Goal: Task Accomplishment & Management: Use online tool/utility

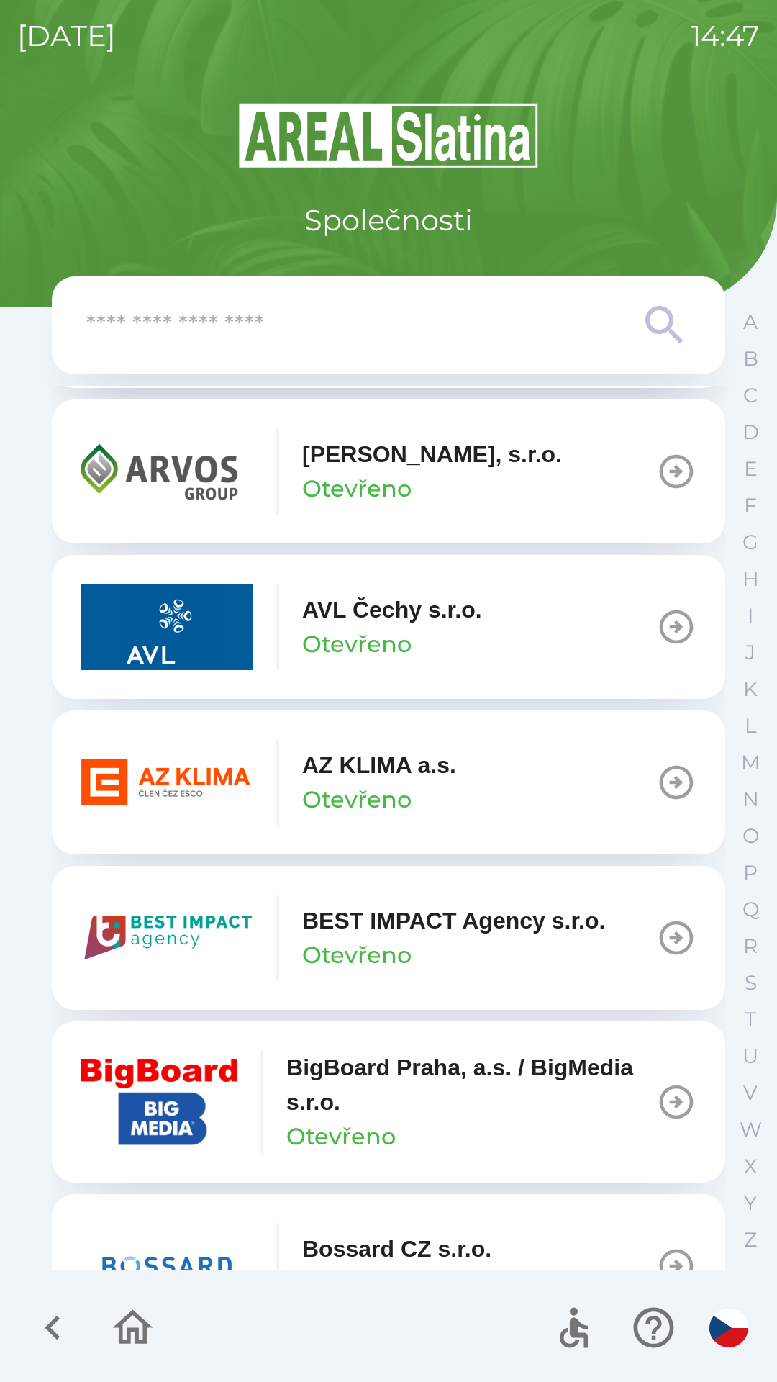
scroll to position [1268, 0]
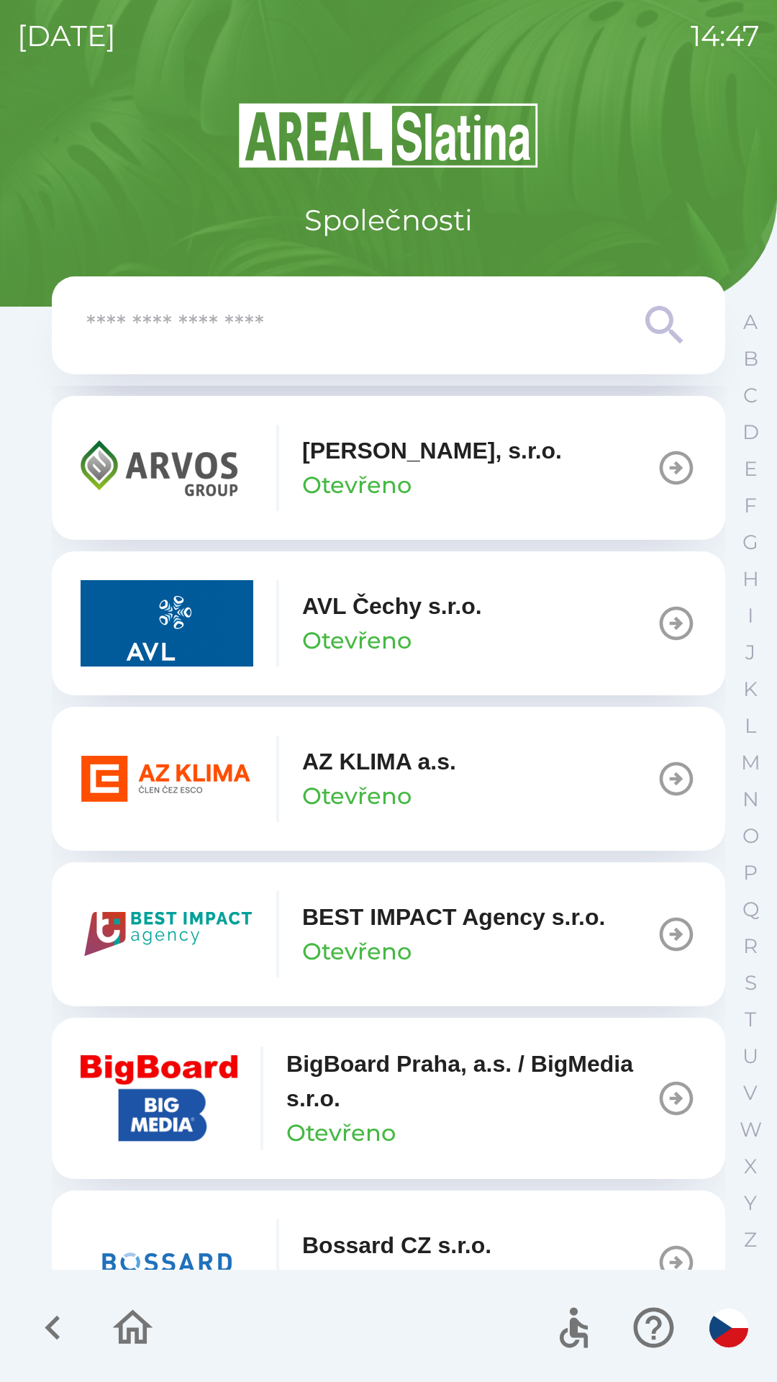
click at [306, 324] on input "text" at bounding box center [359, 326] width 547 height 40
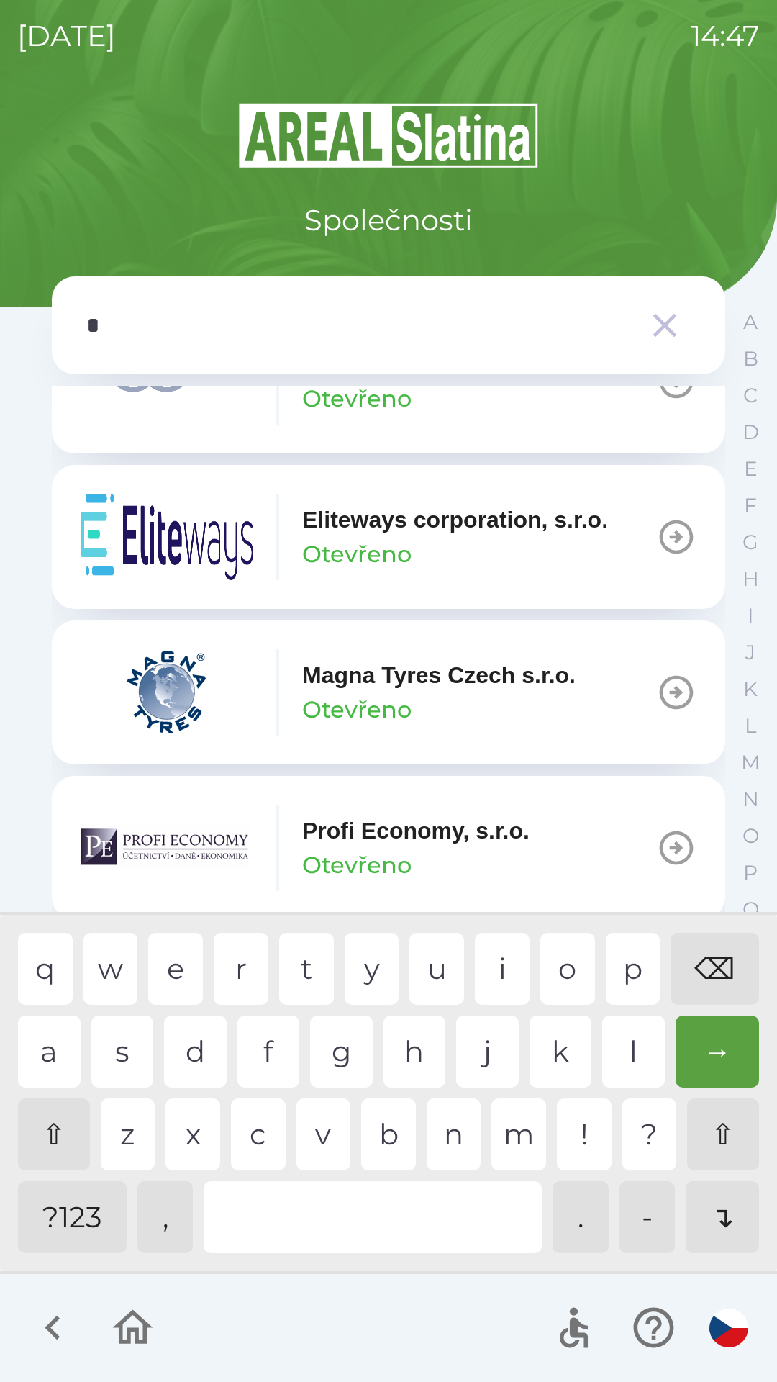
scroll to position [1354, 0]
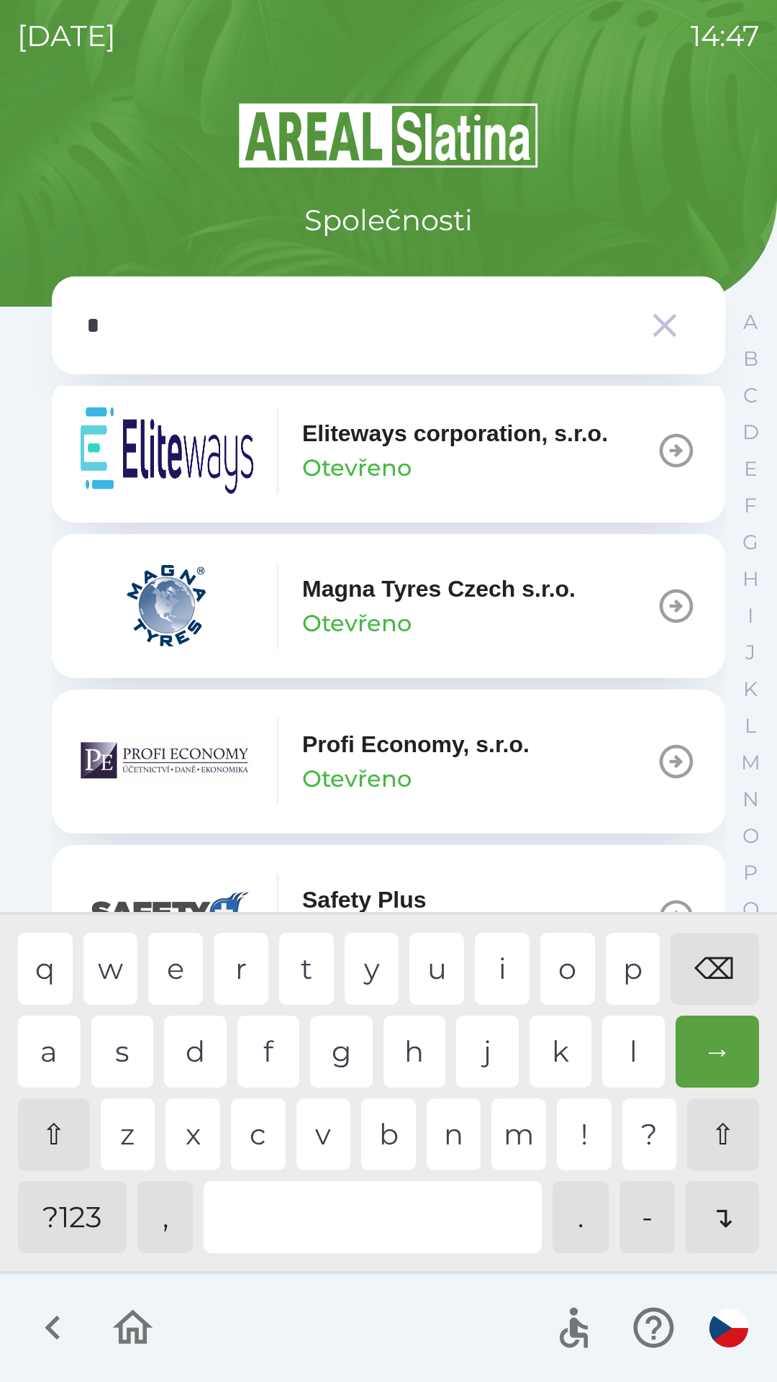
click at [366, 958] on div "y" at bounding box center [372, 969] width 55 height 72
type input "**"
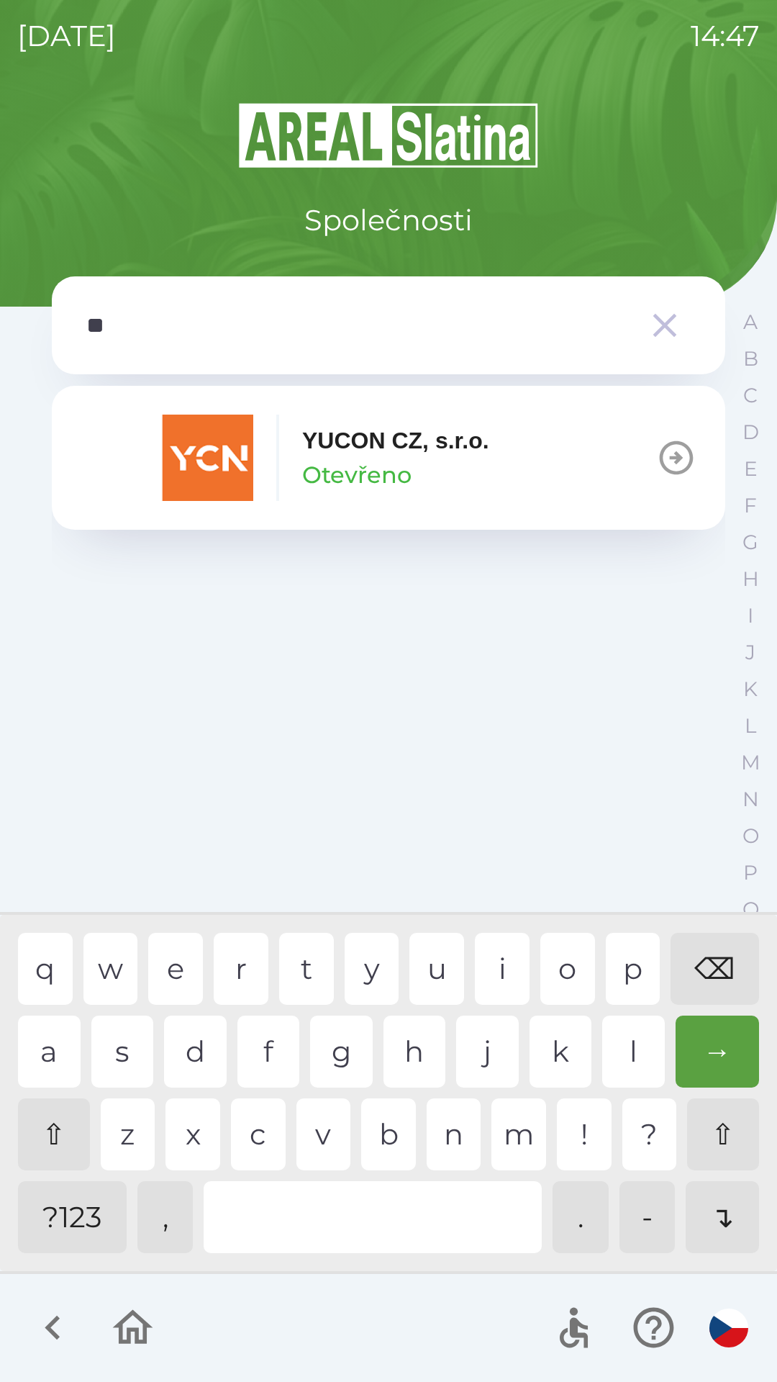
scroll to position [0, 0]
click at [421, 959] on div "u" at bounding box center [437, 969] width 55 height 72
click at [418, 470] on div "YUCON CZ, [PERSON_NAME]" at bounding box center [395, 457] width 187 height 69
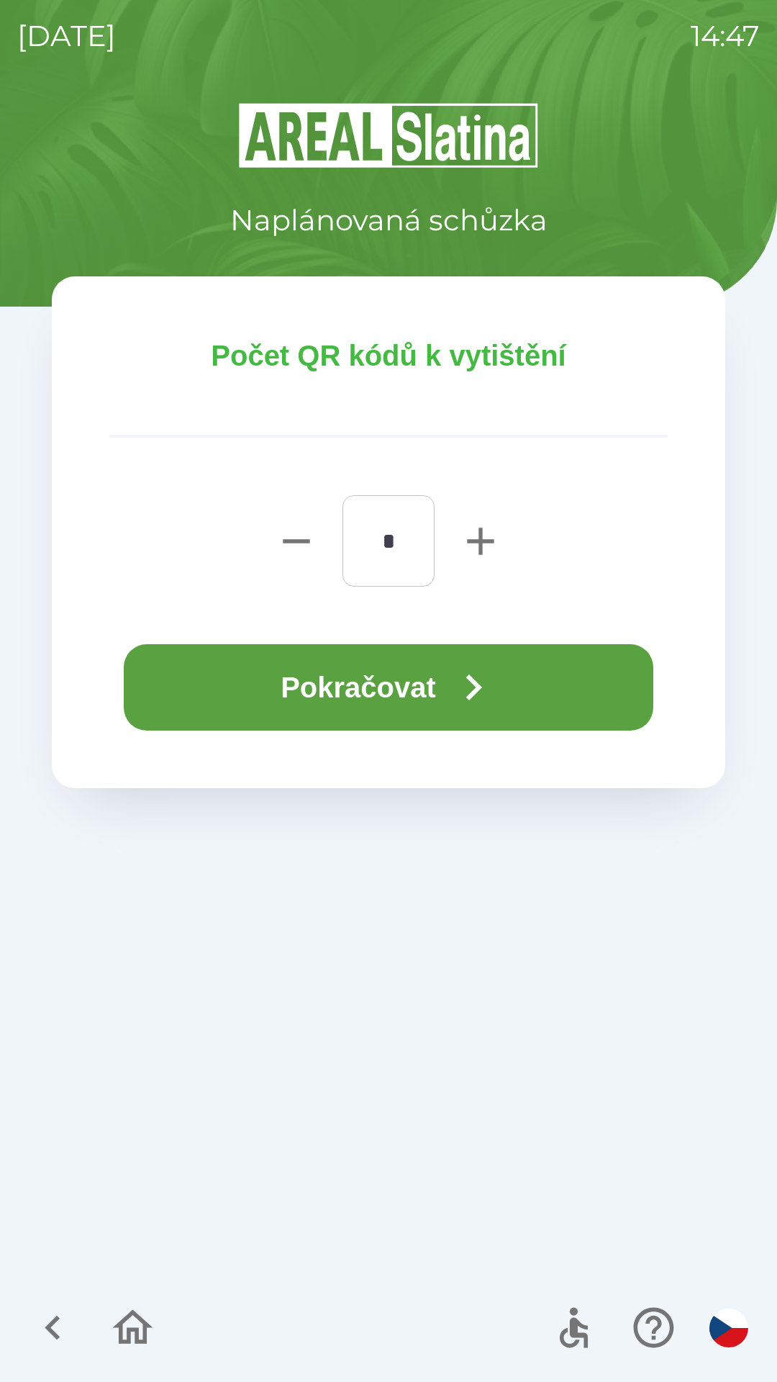
click at [379, 699] on button "Pokračovat" at bounding box center [389, 687] width 530 height 86
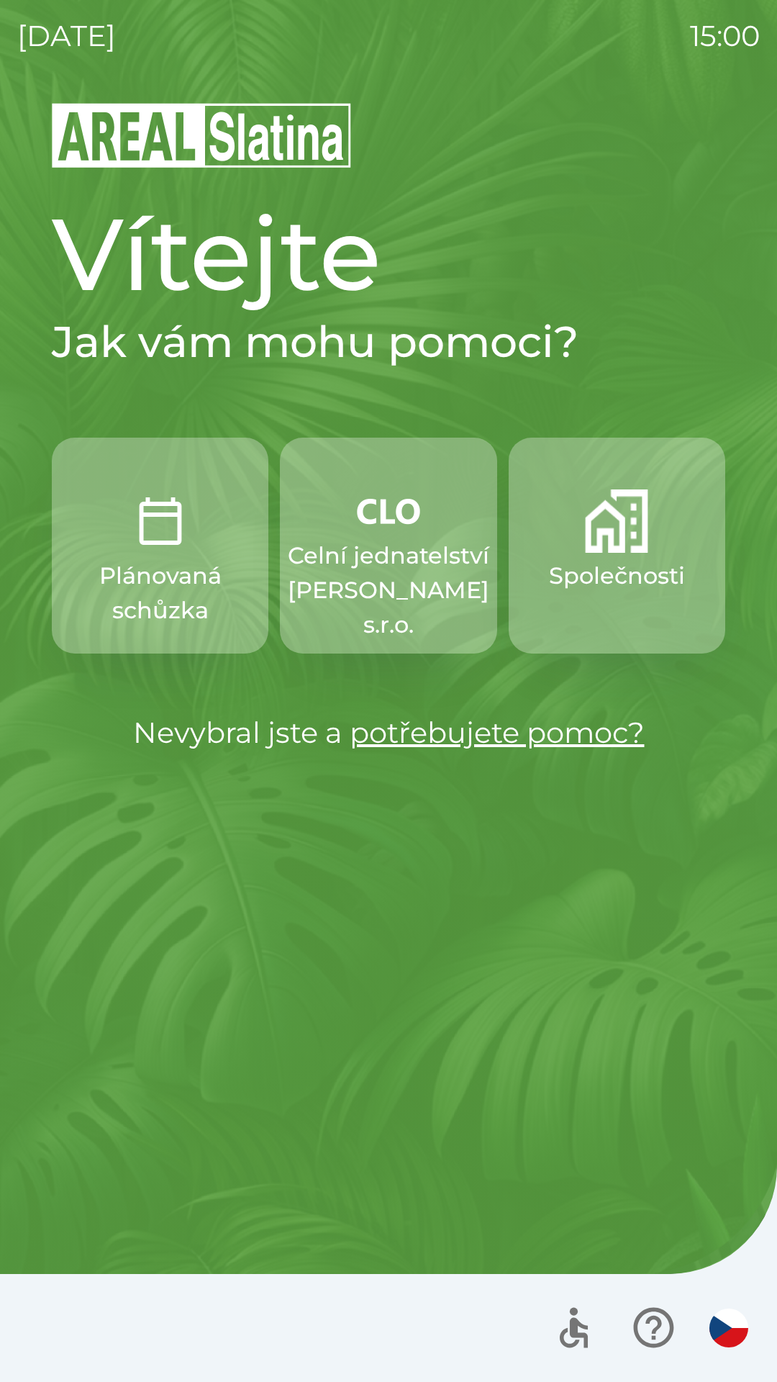
click at [393, 562] on p "Celní jednatelství [PERSON_NAME] s.r.o." at bounding box center [389, 590] width 202 height 104
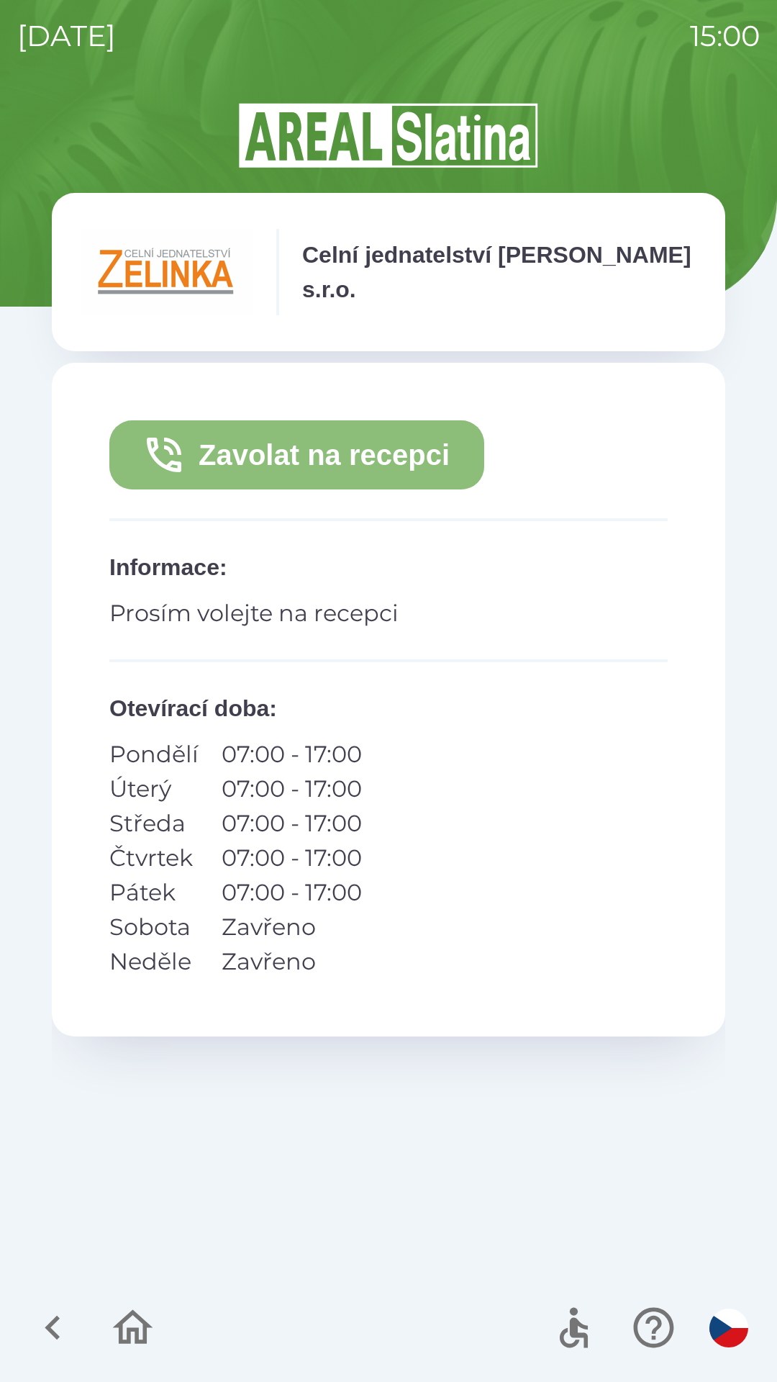
click at [378, 443] on button "Zavolat na recepci" at bounding box center [296, 454] width 375 height 69
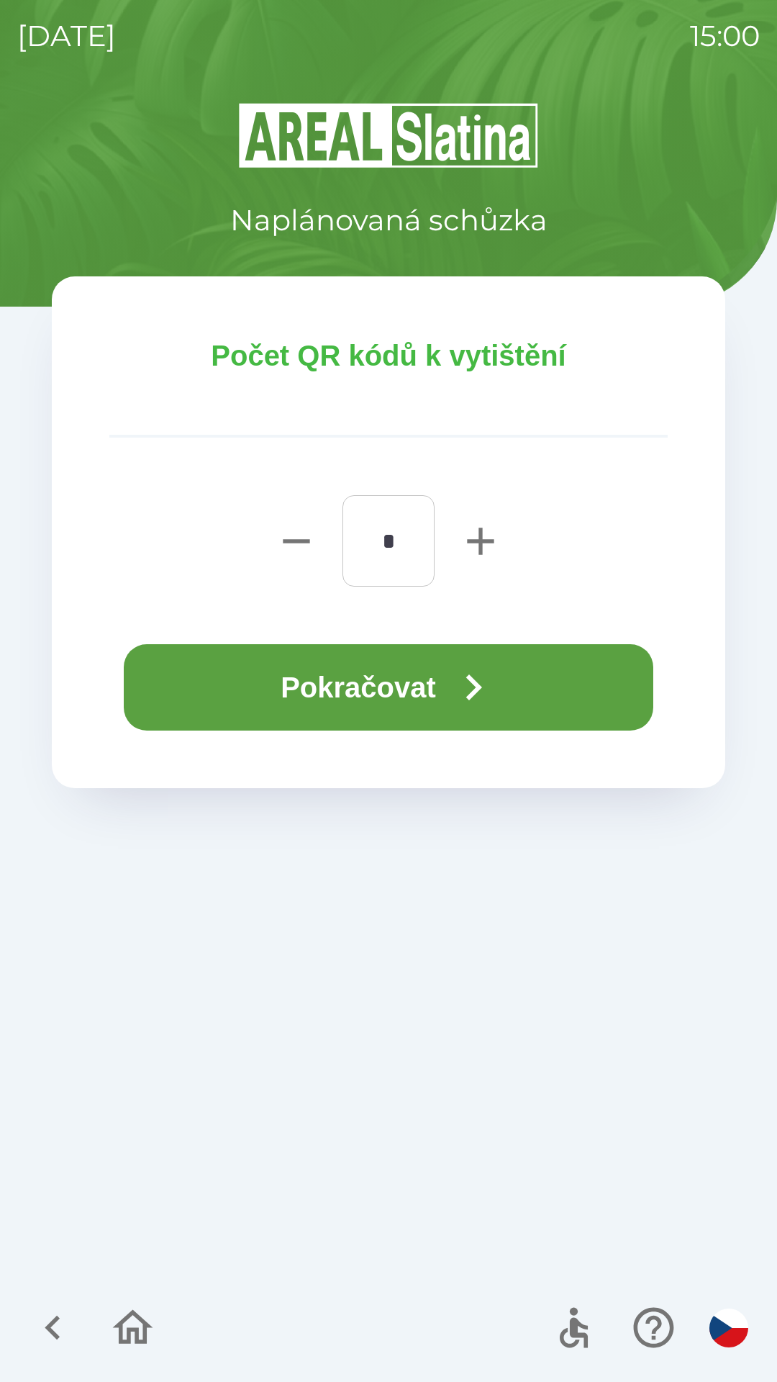
click at [471, 690] on icon "button" at bounding box center [474, 687] width 52 height 52
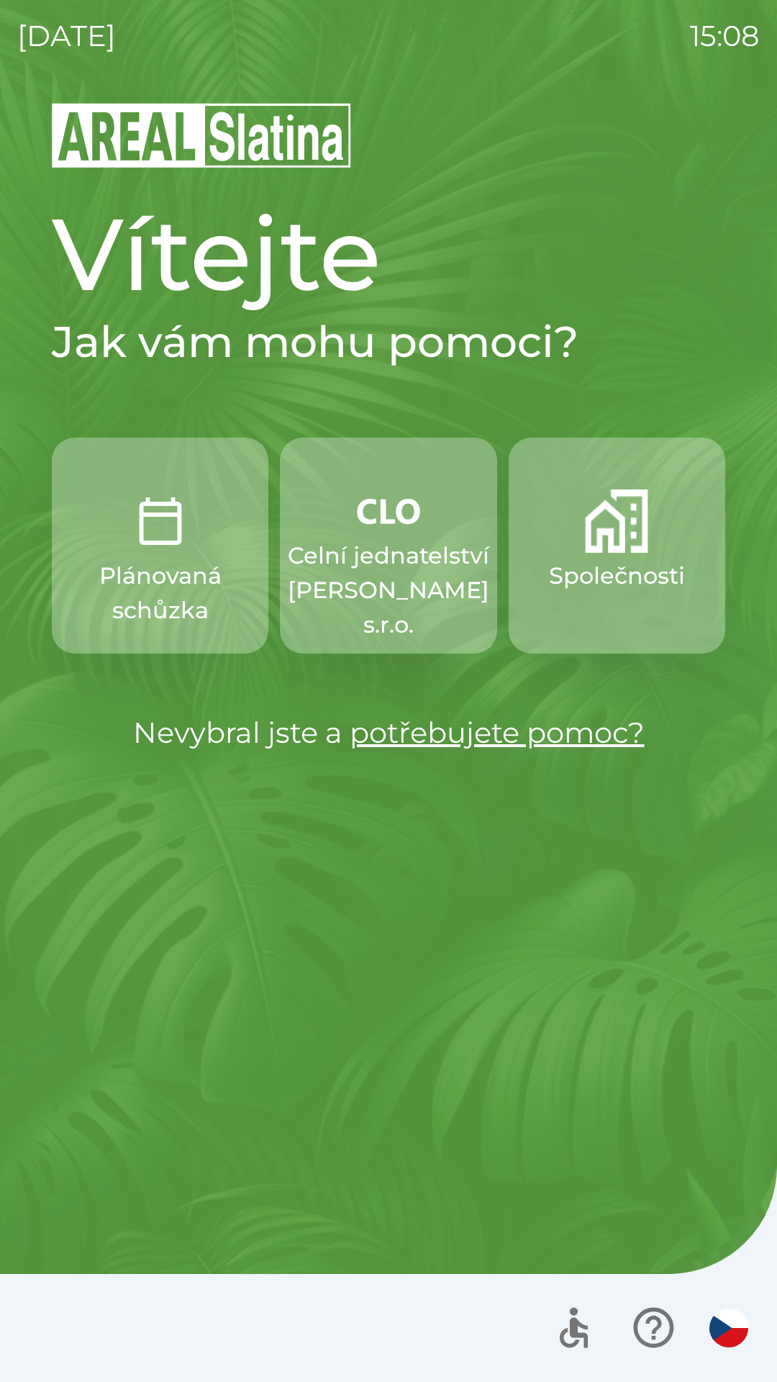
click at [352, 539] on p "Celní jednatelství [PERSON_NAME] s.r.o." at bounding box center [389, 590] width 202 height 104
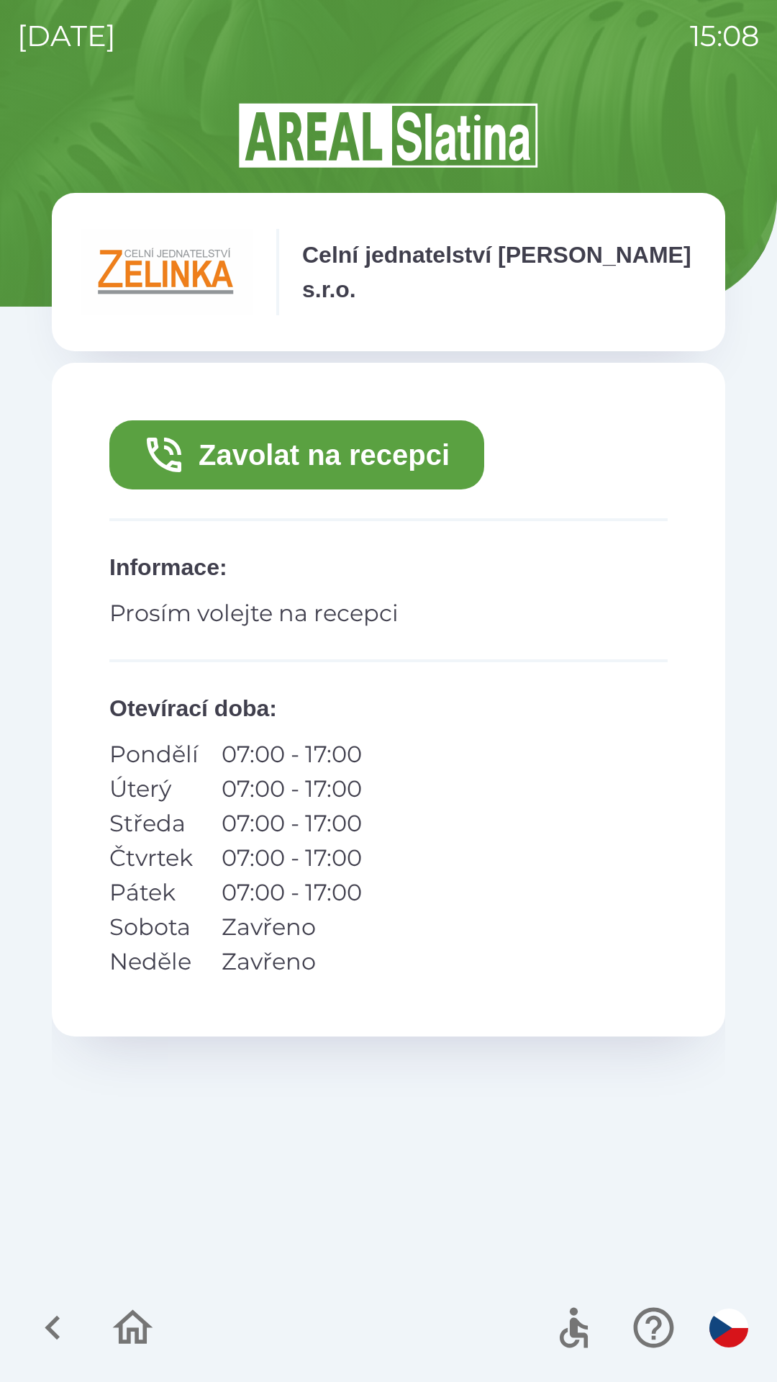
click at [394, 459] on button "Zavolat na recepci" at bounding box center [296, 454] width 375 height 69
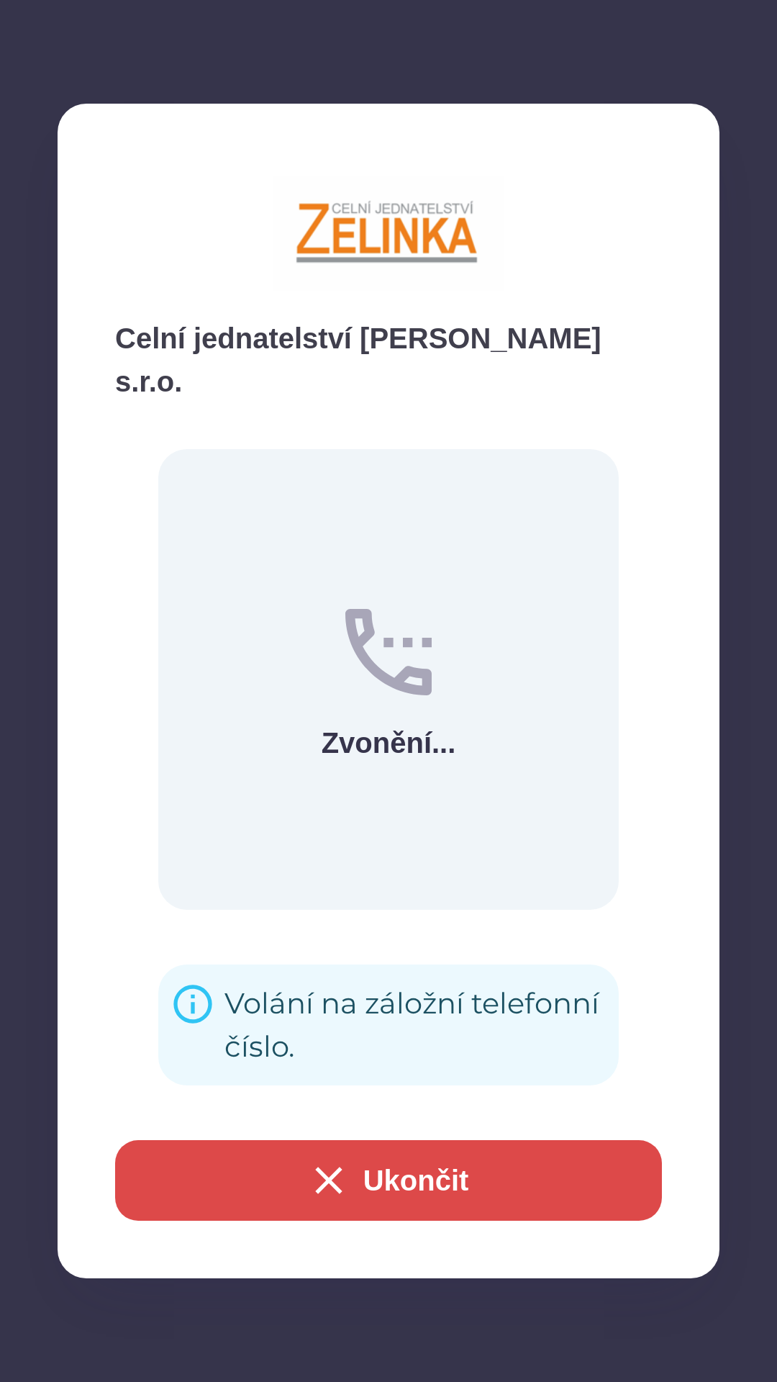
click at [402, 980] on div "Volání na záložní telefonní číslo." at bounding box center [416, 1025] width 383 height 98
click at [352, 976] on div "Volání na záložní telefonní číslo." at bounding box center [416, 1025] width 383 height 98
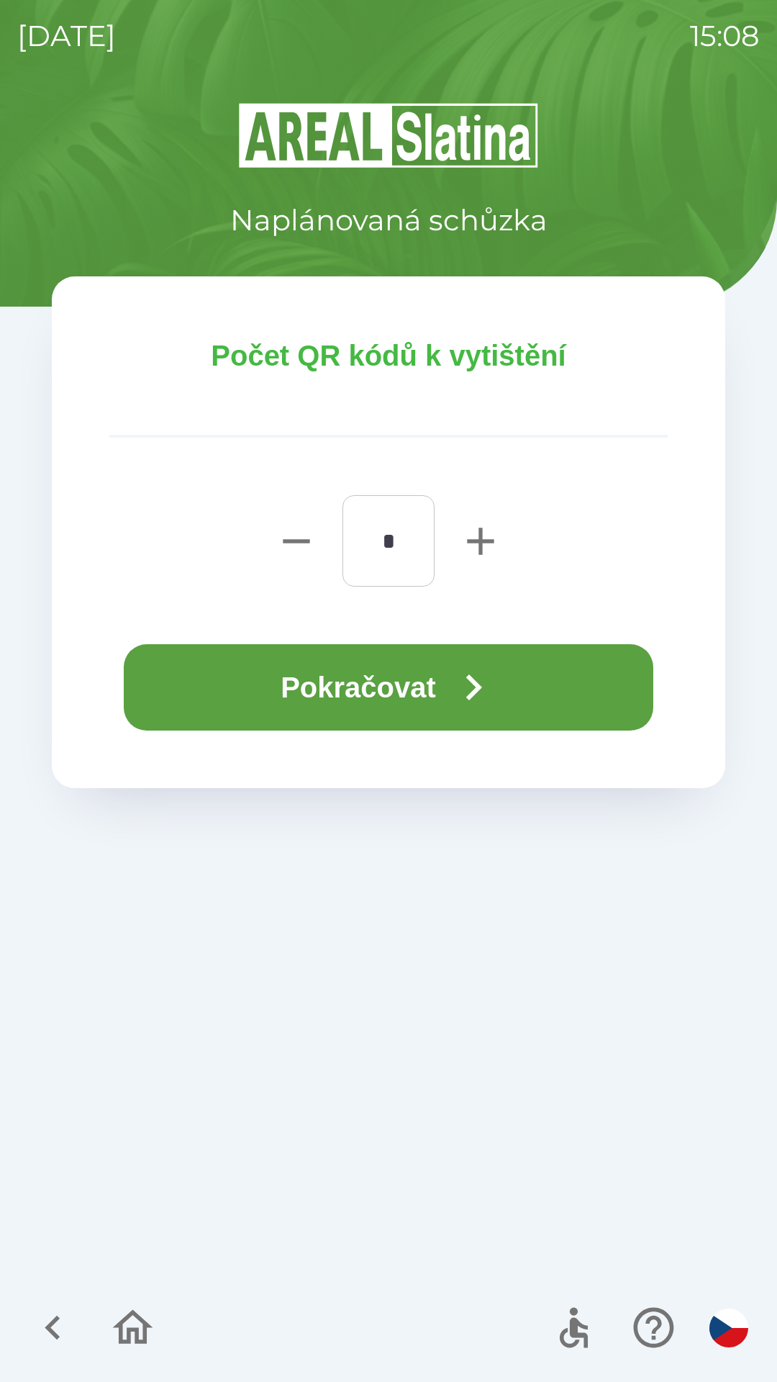
click at [440, 678] on button "Pokračovat" at bounding box center [389, 687] width 530 height 86
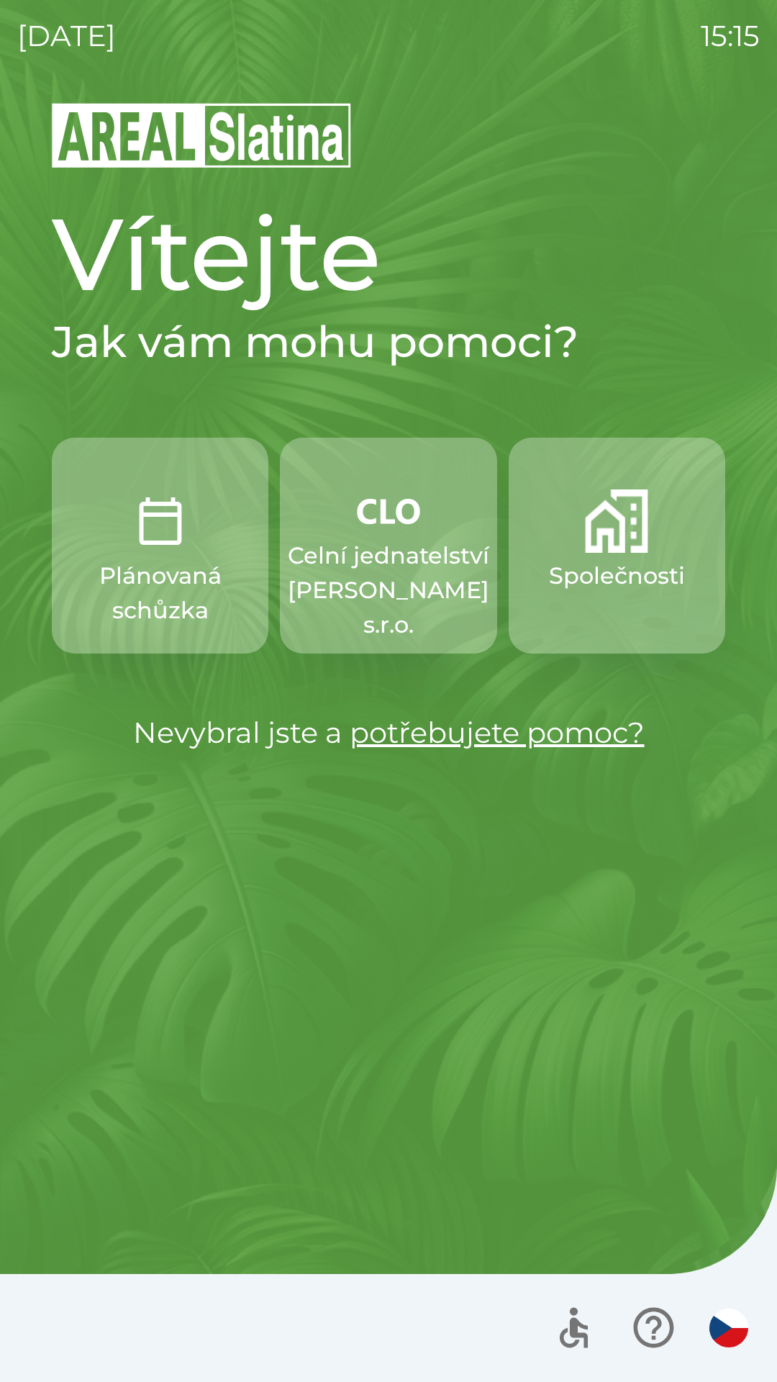
click at [639, 545] on img "button" at bounding box center [616, 520] width 63 height 63
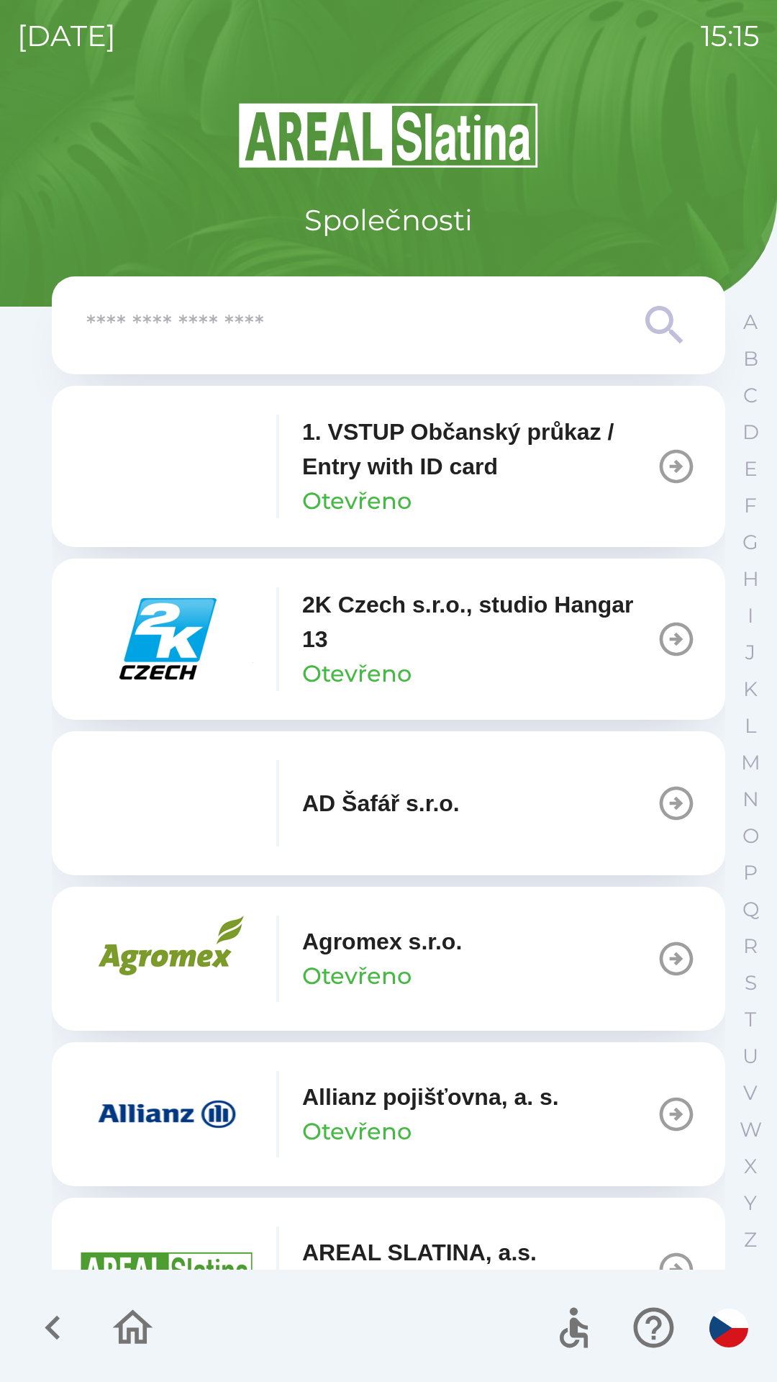
click at [397, 322] on input "text" at bounding box center [359, 326] width 547 height 40
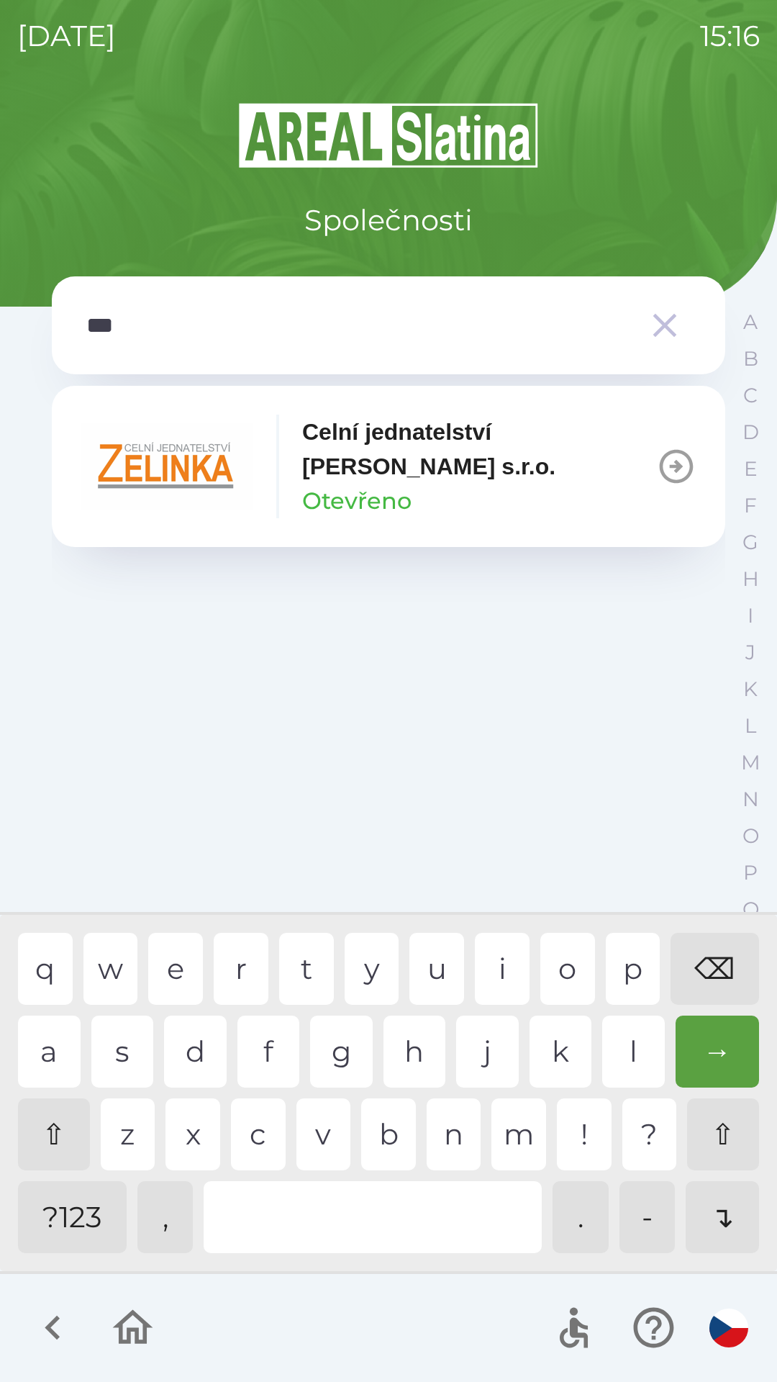
type input "****"
click at [499, 964] on div "i" at bounding box center [502, 969] width 55 height 72
click at [528, 466] on p "Celní jednatelství [PERSON_NAME] s.r.o." at bounding box center [479, 449] width 354 height 69
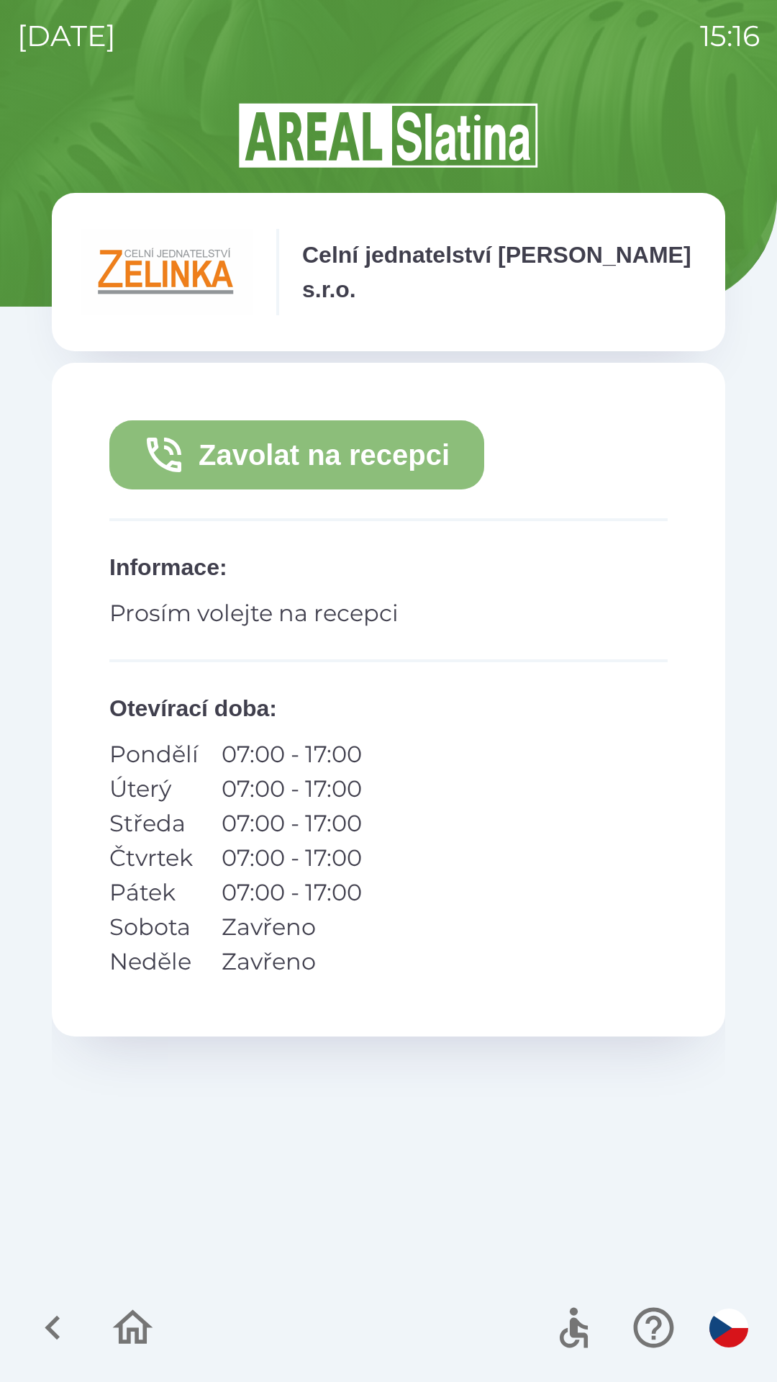
click at [362, 458] on button "Zavolat na recepci" at bounding box center [296, 454] width 375 height 69
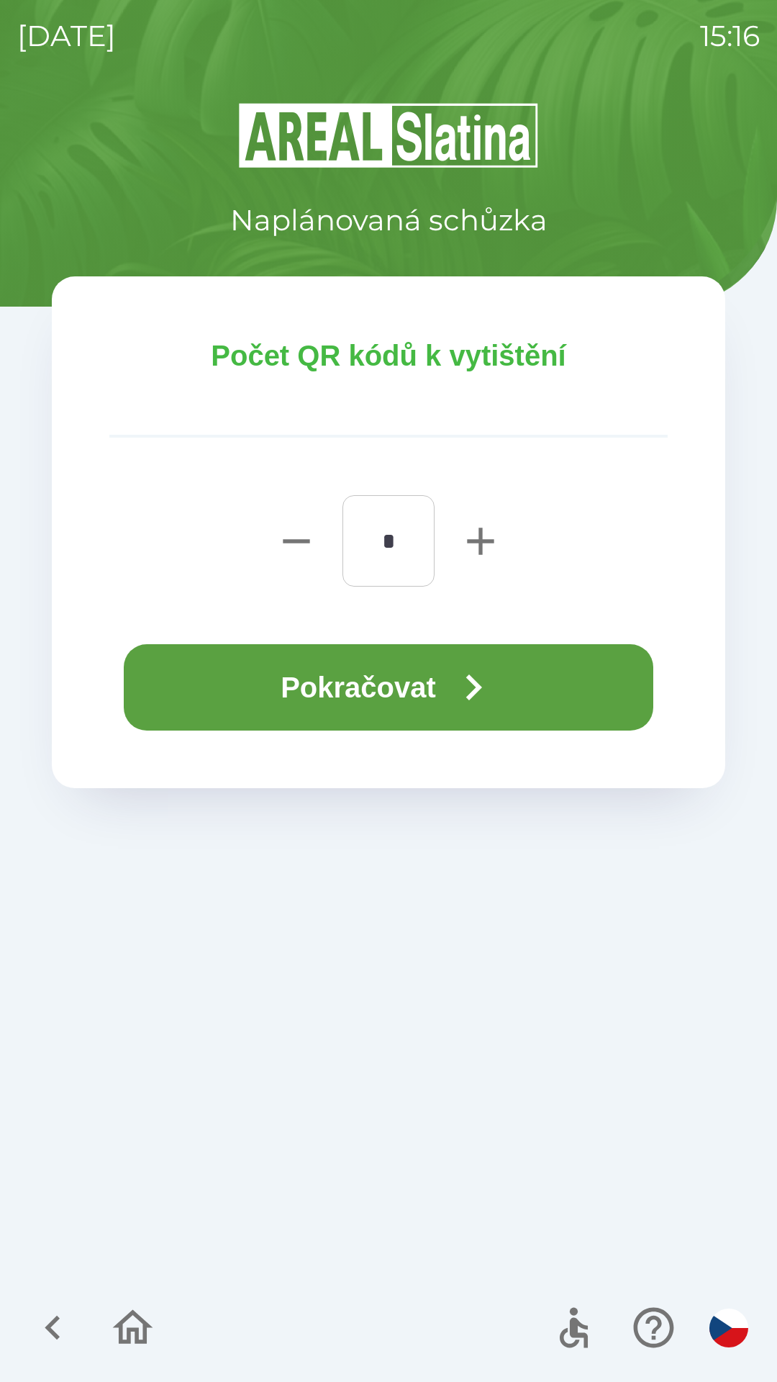
click at [478, 530] on icon "button" at bounding box center [481, 541] width 46 height 46
type input "*"
click at [394, 688] on button "Pokračovat" at bounding box center [389, 687] width 530 height 86
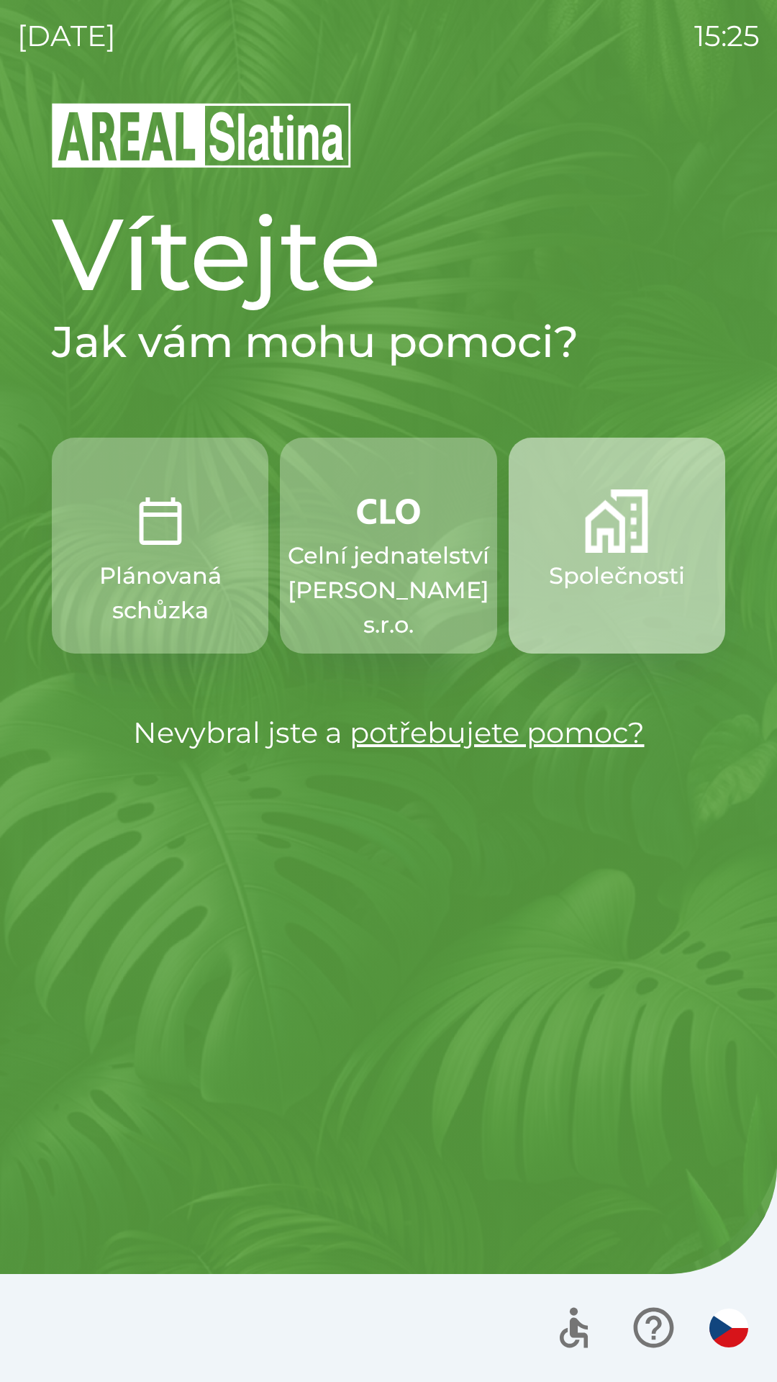
click at [598, 542] on img "button" at bounding box center [616, 520] width 63 height 63
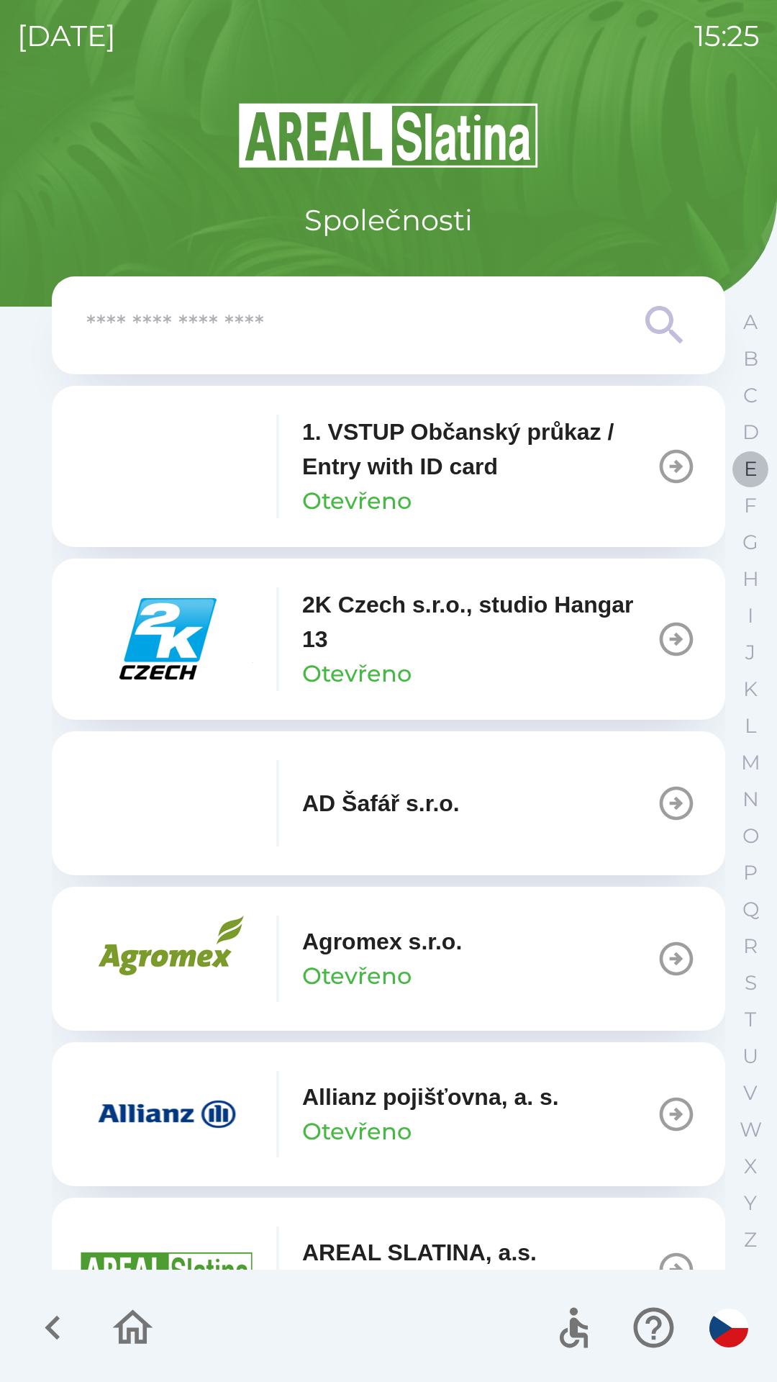
click at [746, 473] on p "E" at bounding box center [751, 468] width 14 height 25
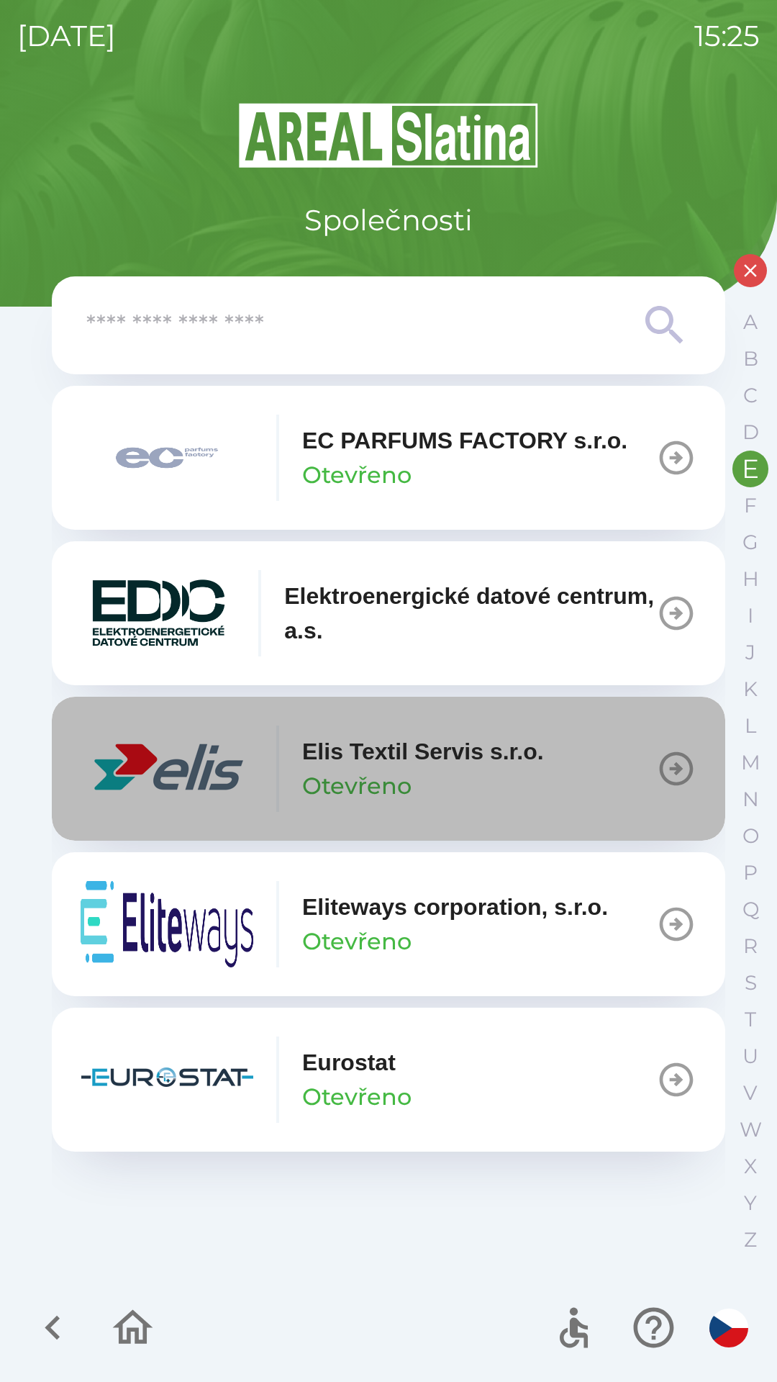
click at [361, 761] on p "Elis Textil Servis s.r.o." at bounding box center [423, 751] width 242 height 35
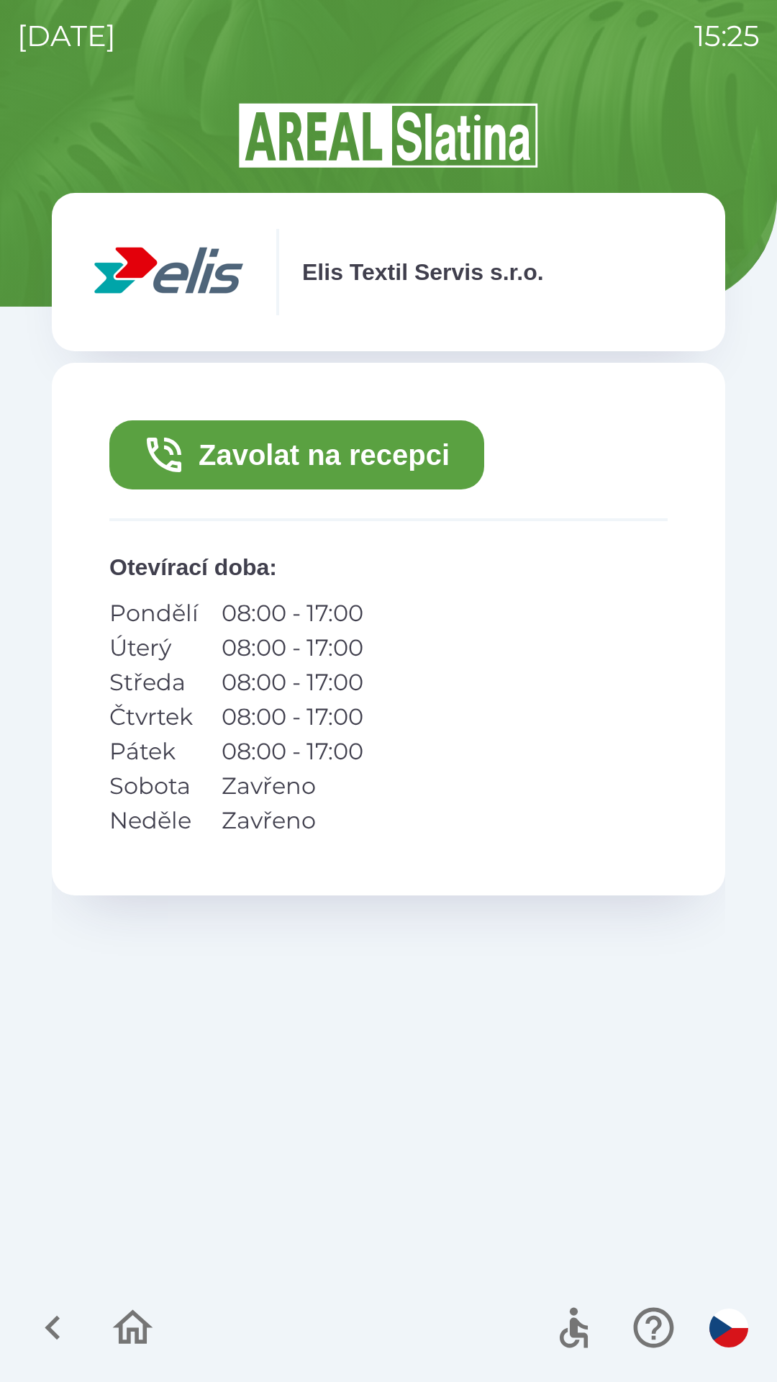
click at [234, 454] on button "Zavolat na recepci" at bounding box center [296, 454] width 375 height 69
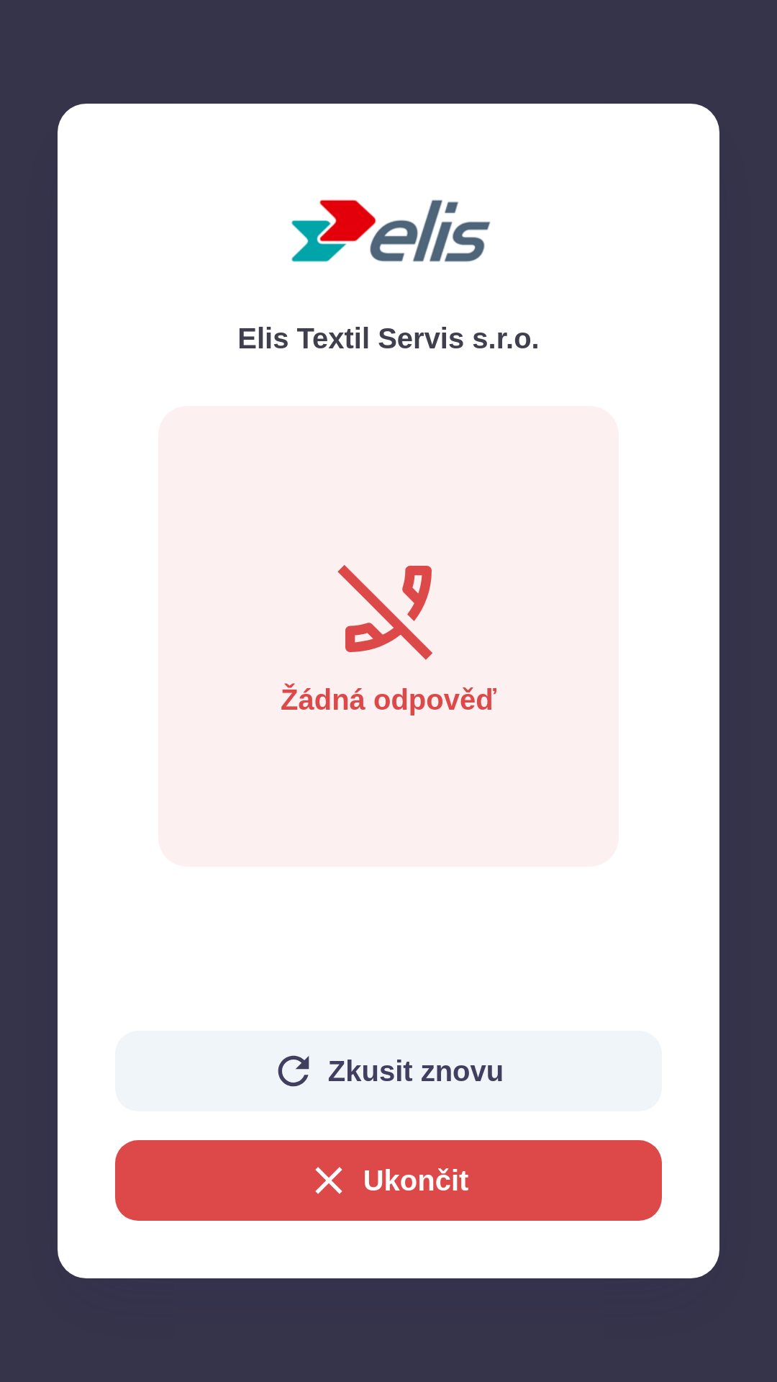
click at [315, 1179] on icon "button" at bounding box center [329, 1180] width 46 height 46
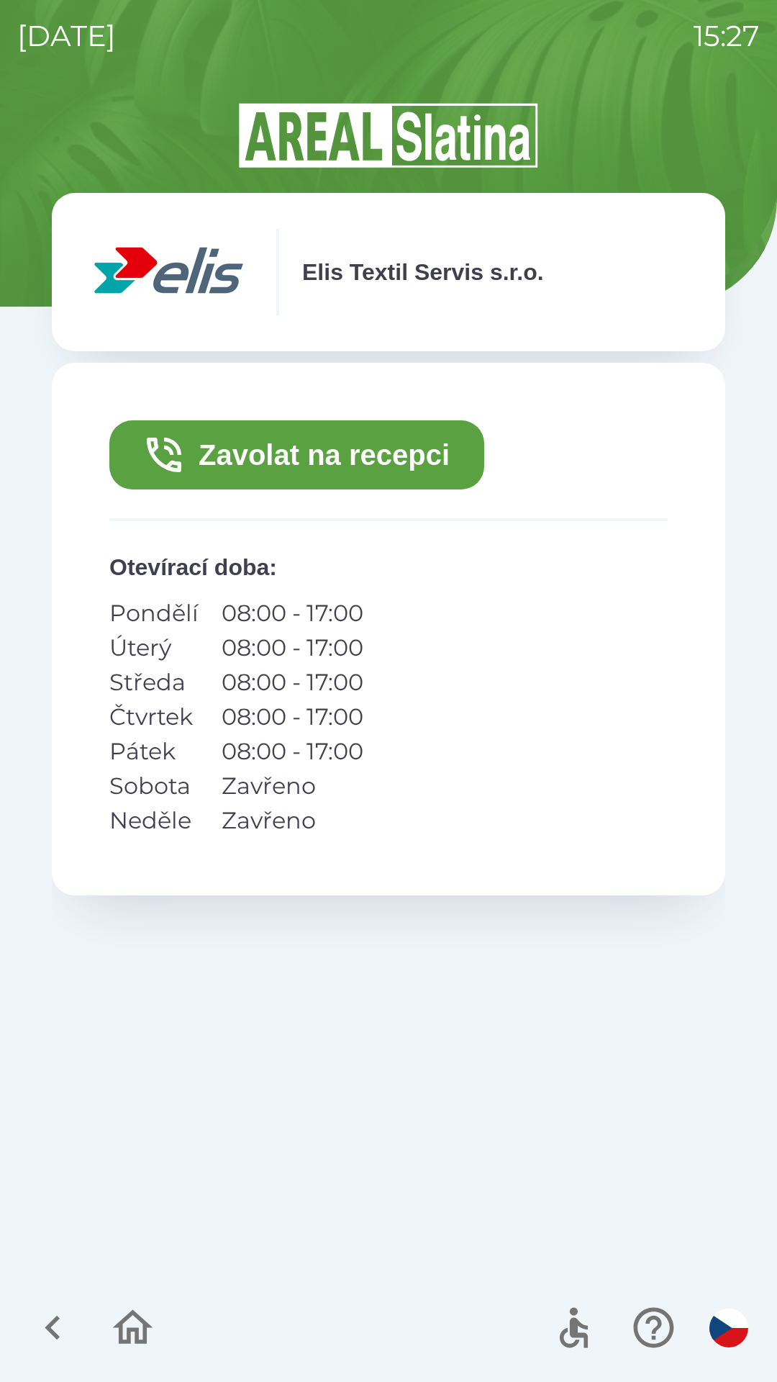
click at [274, 445] on button "Zavolat na recepci" at bounding box center [296, 454] width 375 height 69
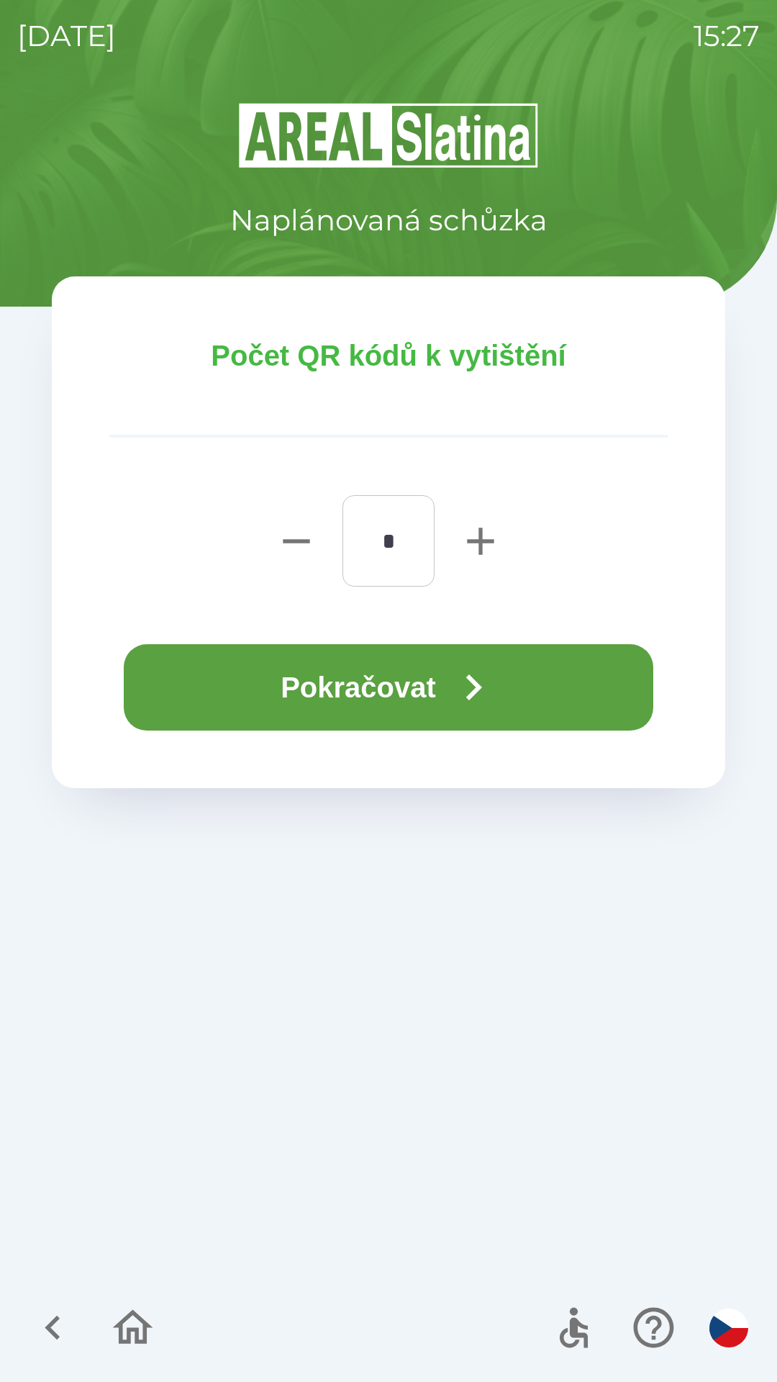
click at [381, 685] on button "Pokračovat" at bounding box center [389, 687] width 530 height 86
